Goal: Information Seeking & Learning: Check status

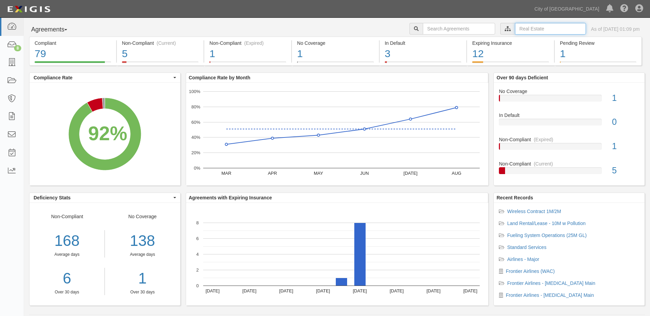
click at [515, 30] on input "text" at bounding box center [550, 29] width 71 height 12
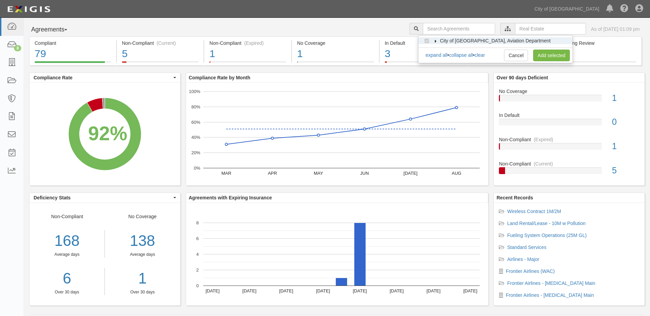
click at [434, 44] on div "City of Phoenix, Aviation Department Business & Properties Division Airlines Co…" at bounding box center [495, 49] width 155 height 28
click at [435, 42] on icon at bounding box center [435, 41] width 5 height 3
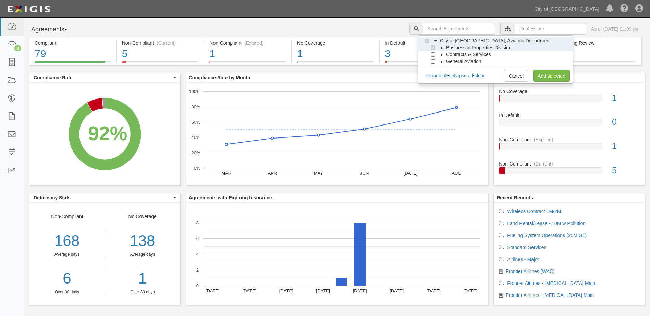
click at [440, 48] on icon at bounding box center [441, 48] width 5 height 3
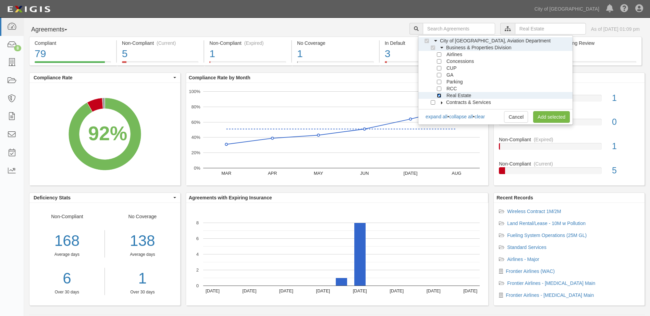
click at [437, 96] on input "Real Estate" at bounding box center [439, 96] width 4 height 4
checkbox input "false"
click at [439, 89] on input "RCC" at bounding box center [439, 89] width 4 height 4
checkbox input "true"
click at [558, 113] on link "Add selected" at bounding box center [551, 117] width 37 height 12
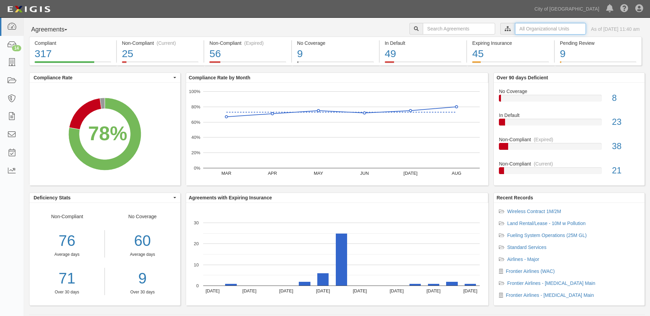
click at [527, 28] on input "text" at bounding box center [550, 29] width 71 height 12
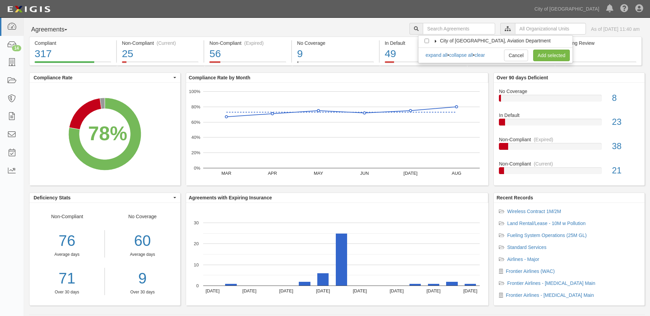
click at [436, 41] on icon at bounding box center [435, 41] width 5 height 3
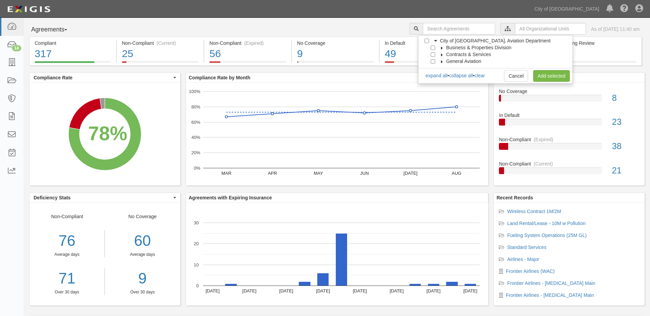
click at [442, 47] on icon at bounding box center [441, 48] width 5 height 3
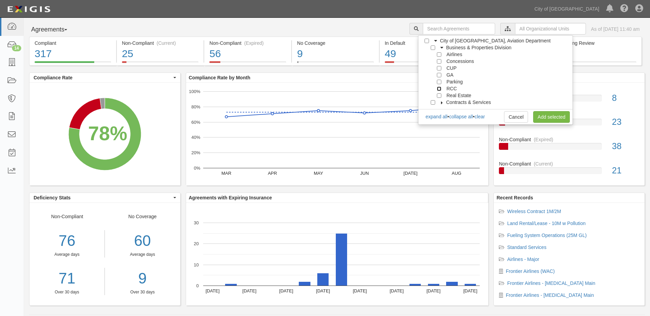
click at [438, 88] on input "RCC" at bounding box center [439, 89] width 4 height 4
checkbox input "true"
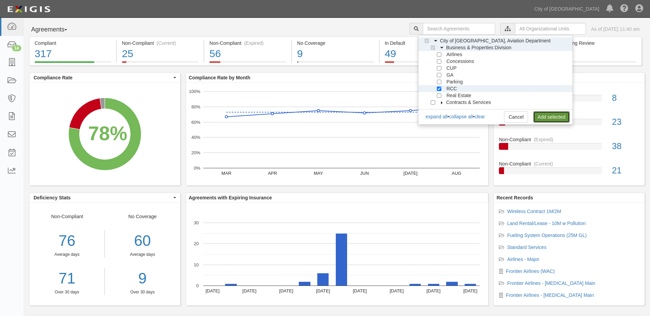
click at [538, 115] on link "Add selected" at bounding box center [551, 117] width 37 height 12
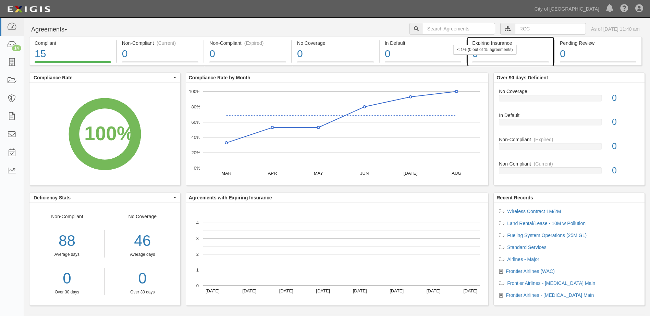
click at [491, 57] on div "0" at bounding box center [510, 54] width 77 height 15
click at [515, 28] on input "text" at bounding box center [550, 29] width 71 height 12
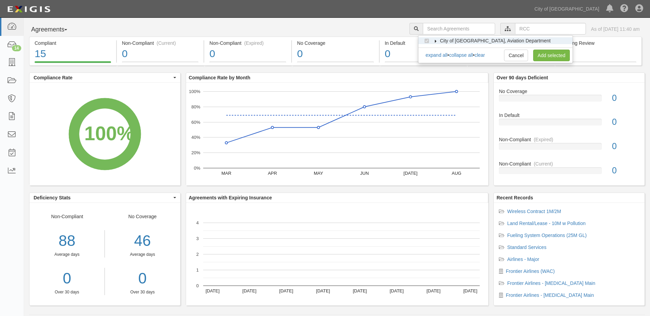
click at [436, 41] on icon at bounding box center [435, 41] width 5 height 3
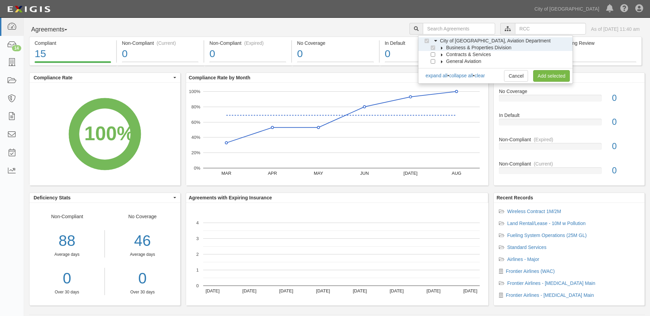
click at [440, 47] on icon at bounding box center [441, 48] width 5 height 3
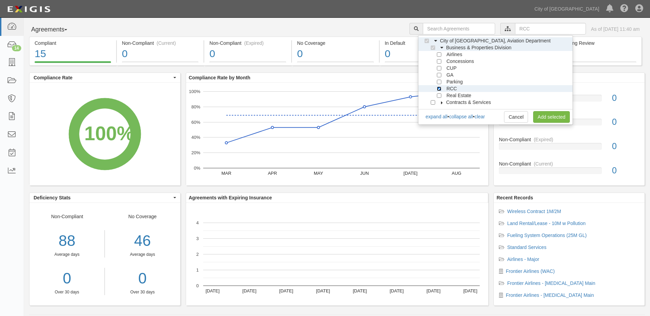
click at [439, 89] on input "RCC" at bounding box center [439, 89] width 4 height 4
checkbox input "false"
click at [440, 97] on input "Real Estate" at bounding box center [439, 96] width 4 height 4
checkbox input "true"
click at [546, 117] on link "Add selected" at bounding box center [551, 117] width 37 height 12
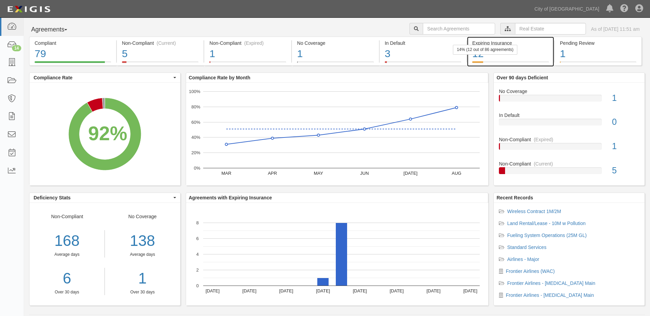
click at [498, 55] on div "12" at bounding box center [510, 54] width 77 height 15
